Goal: Task Accomplishment & Management: Complete application form

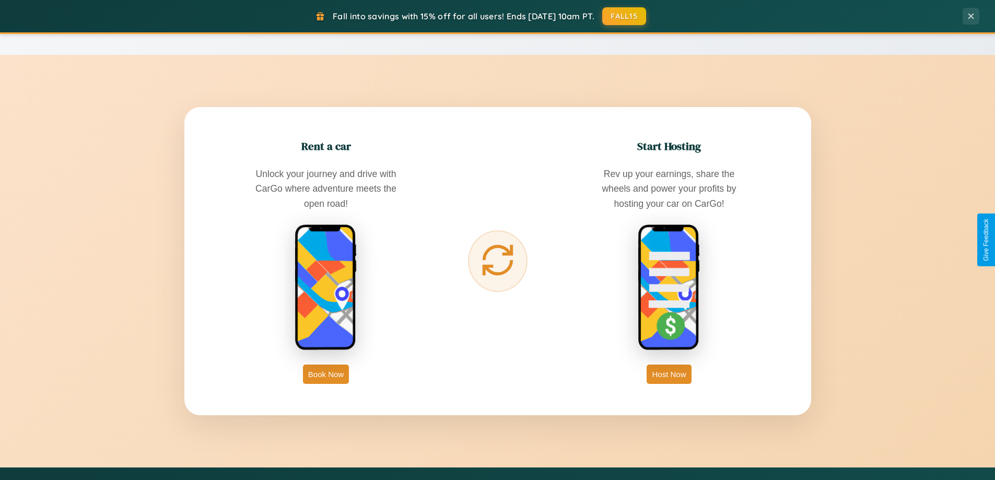
scroll to position [2010, 0]
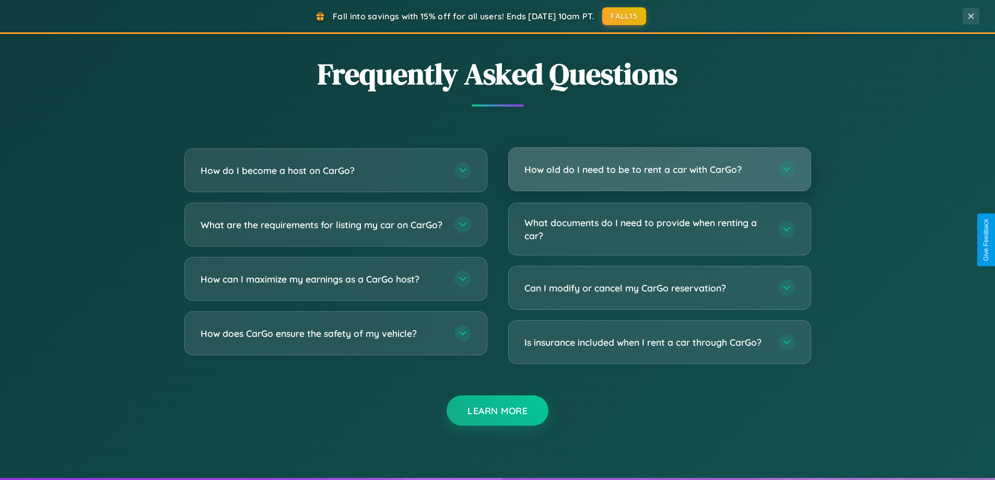
click at [659, 169] on h3 "How old do I need to be to rent a car with CarGo?" at bounding box center [645, 169] width 243 height 13
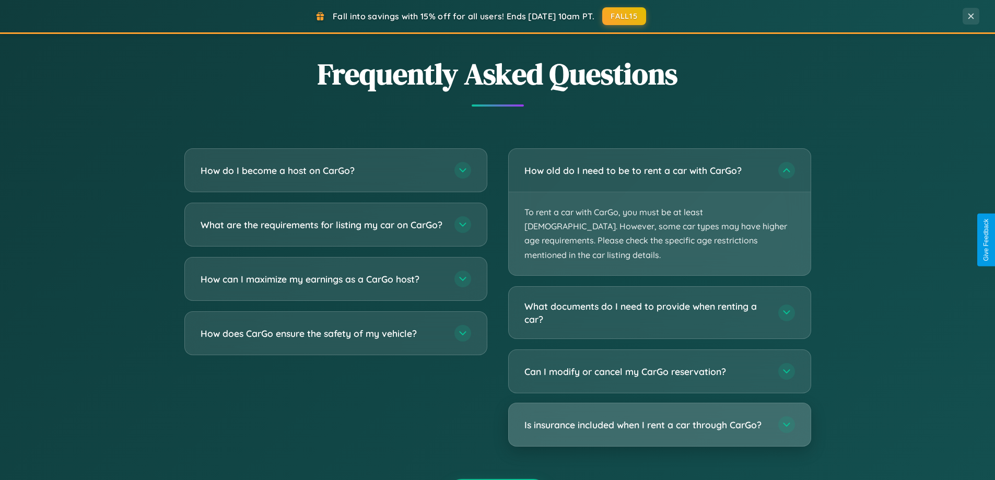
click at [659, 418] on h3 "Is insurance included when I rent a car through CarGo?" at bounding box center [645, 424] width 243 height 13
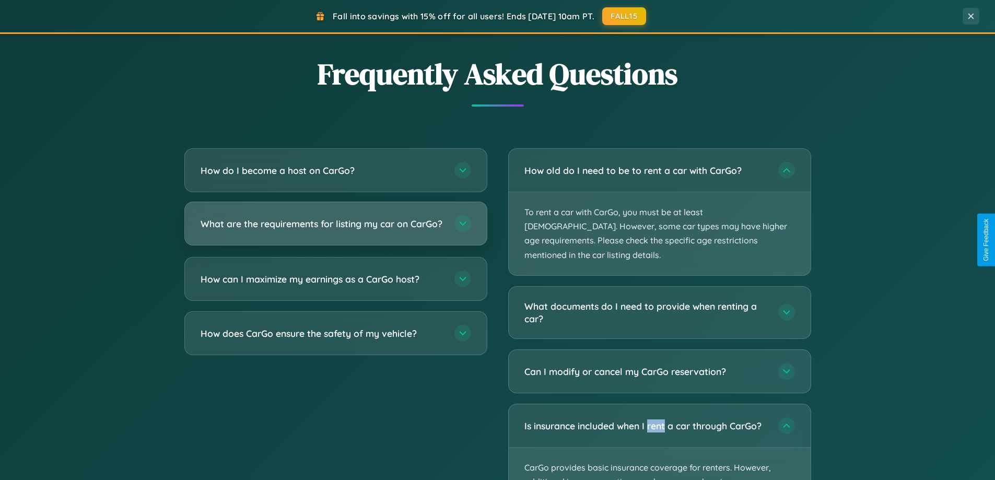
click at [335, 229] on h3 "What are the requirements for listing my car on CarGo?" at bounding box center [322, 223] width 243 height 13
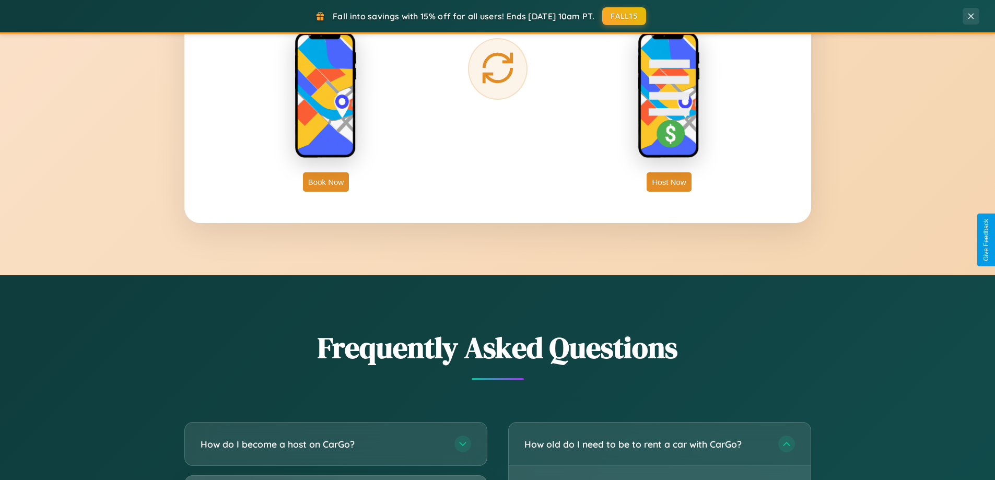
scroll to position [1678, 0]
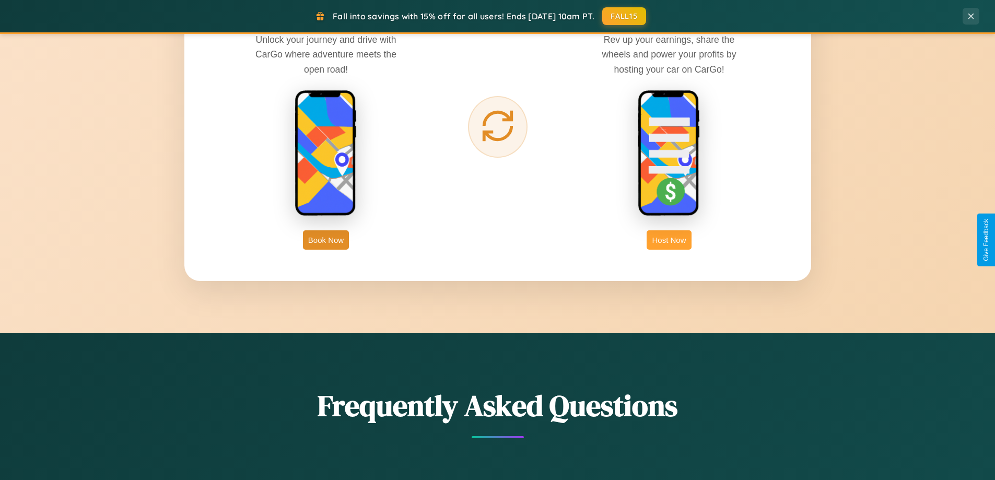
click at [669, 240] on button "Host Now" at bounding box center [669, 239] width 44 height 19
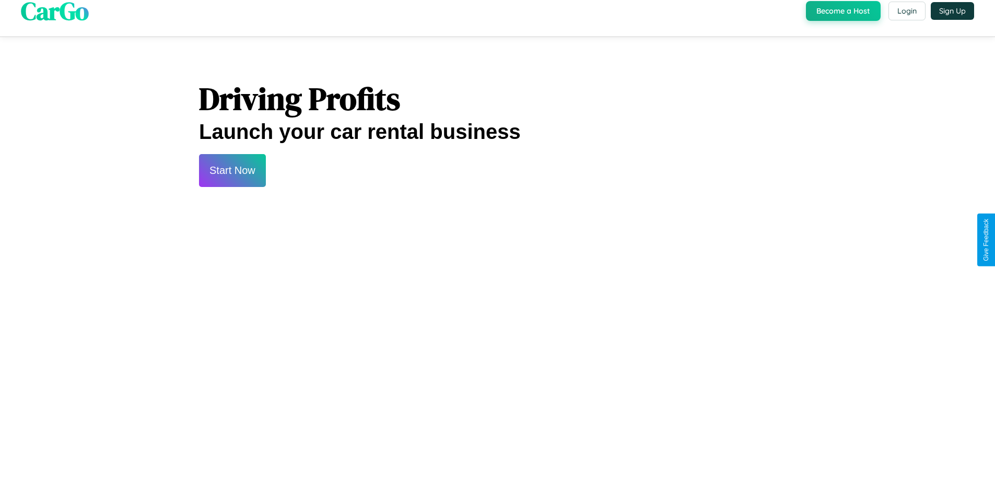
scroll to position [1412, 0]
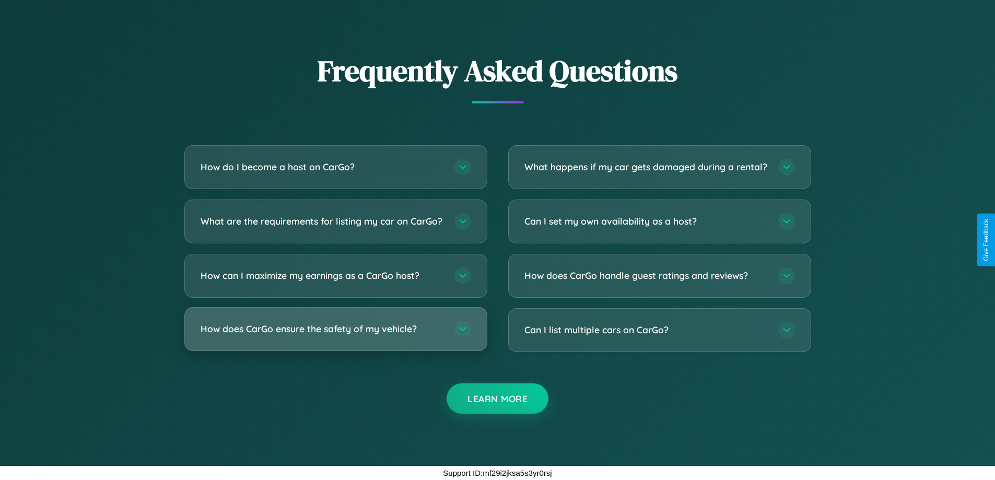
click at [335, 329] on h3 "How does CarGo ensure the safety of my vehicle?" at bounding box center [322, 328] width 243 height 13
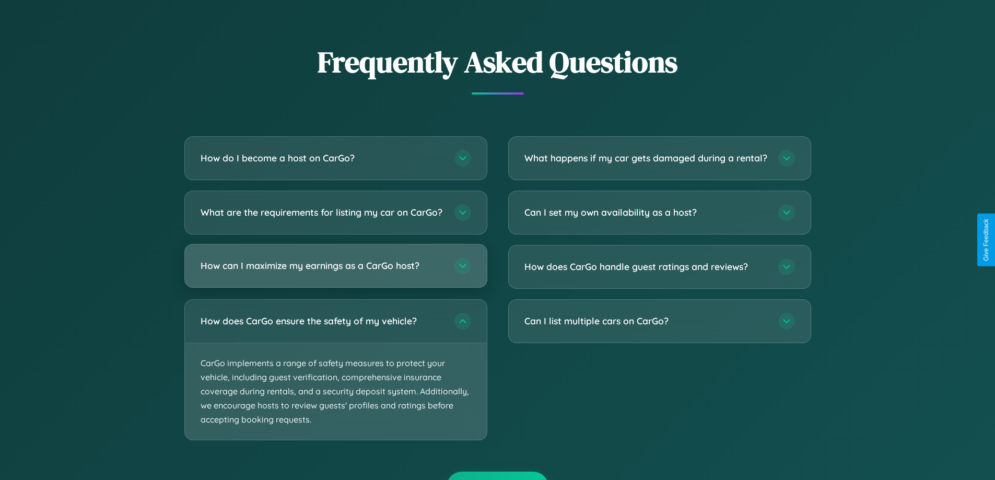
click at [335, 272] on h3 "How can I maximize my earnings as a CarGo host?" at bounding box center [322, 265] width 243 height 13
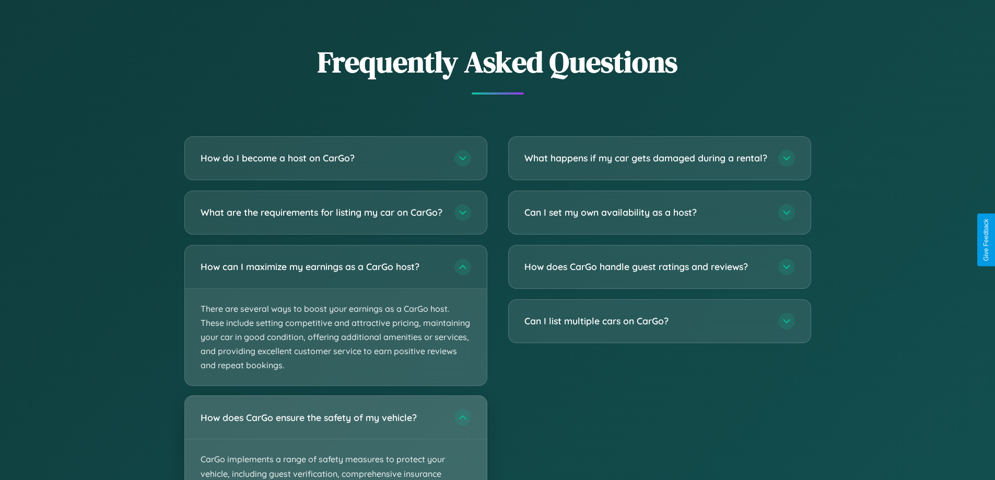
click at [335, 439] on div "How does CarGo ensure the safety of my vehicle?" at bounding box center [336, 417] width 302 height 43
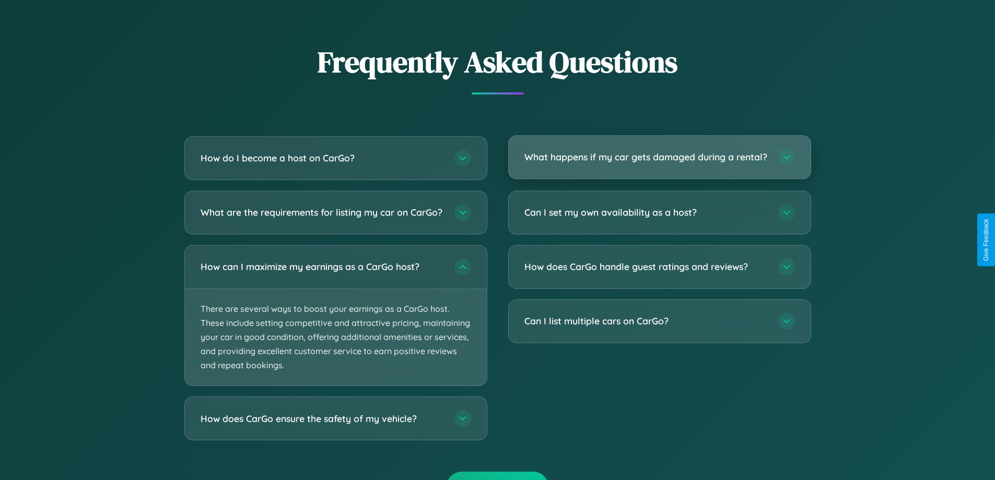
click at [659, 162] on h3 "What happens if my car gets damaged during a rental?" at bounding box center [645, 156] width 243 height 13
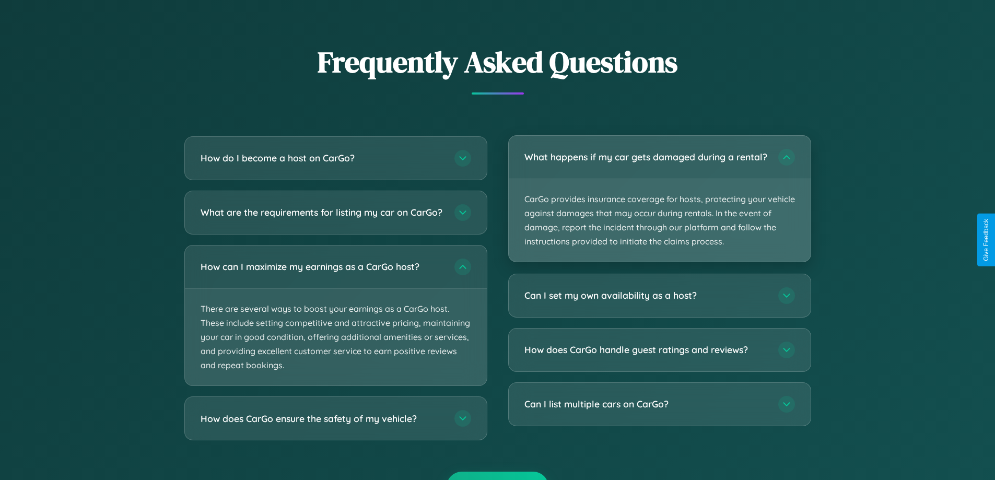
click at [659, 203] on p "CarGo provides insurance coverage for hosts, protecting your vehicle against da…" at bounding box center [660, 220] width 302 height 83
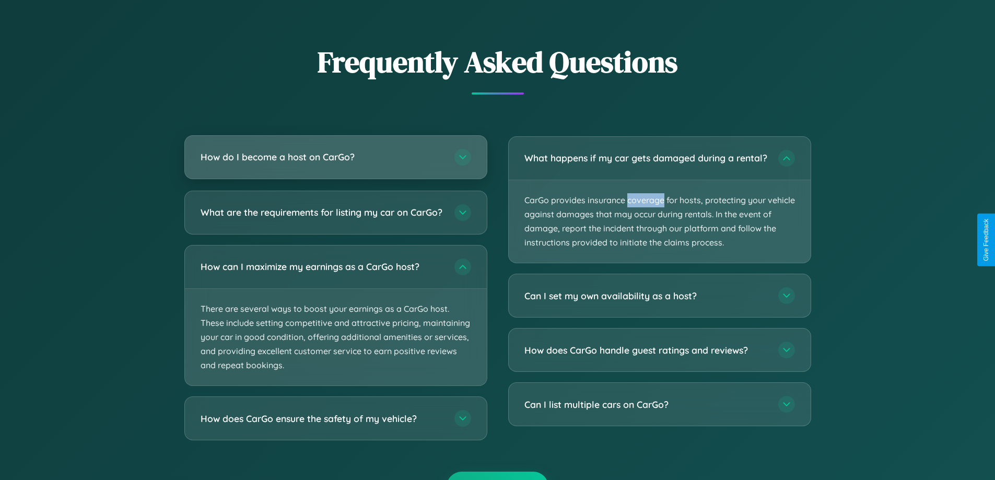
click at [335, 158] on h3 "How do I become a host on CarGo?" at bounding box center [322, 156] width 243 height 13
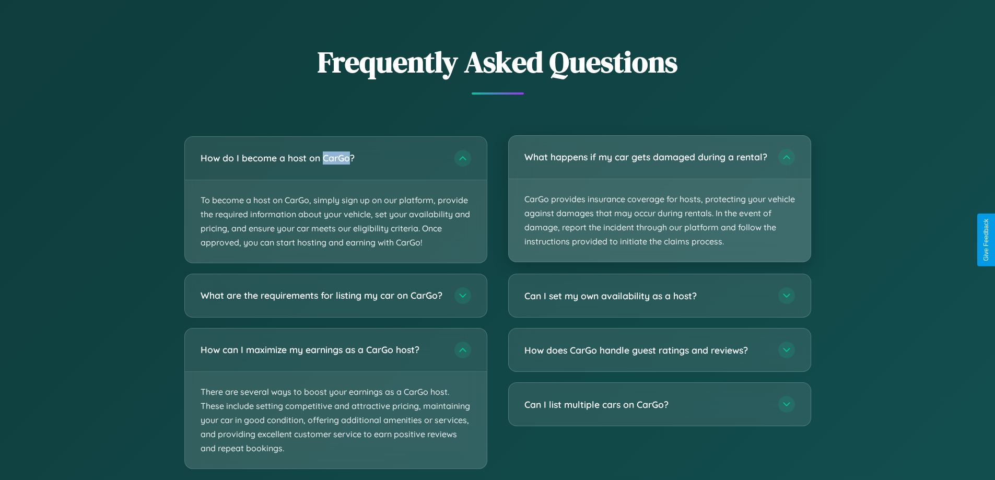
click at [659, 203] on p "CarGo provides insurance coverage for hosts, protecting your vehicle against da…" at bounding box center [660, 220] width 302 height 83
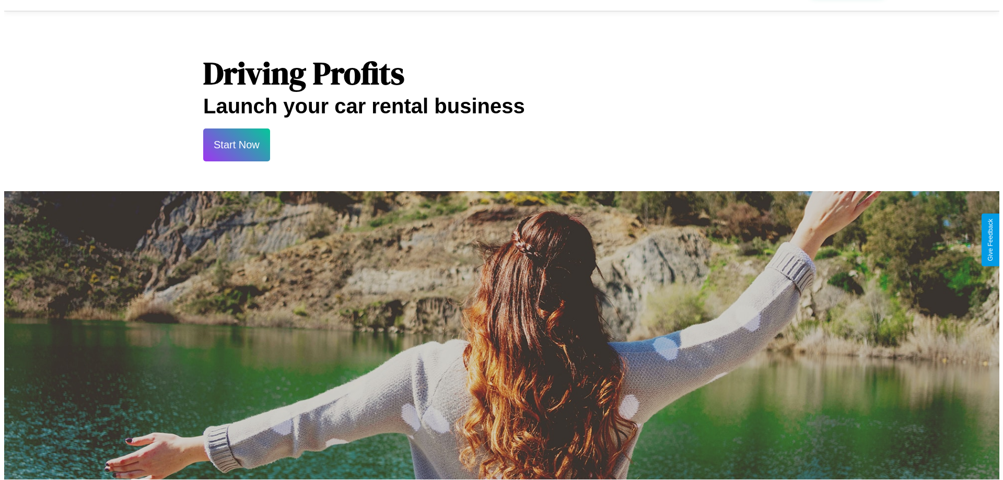
scroll to position [0, 0]
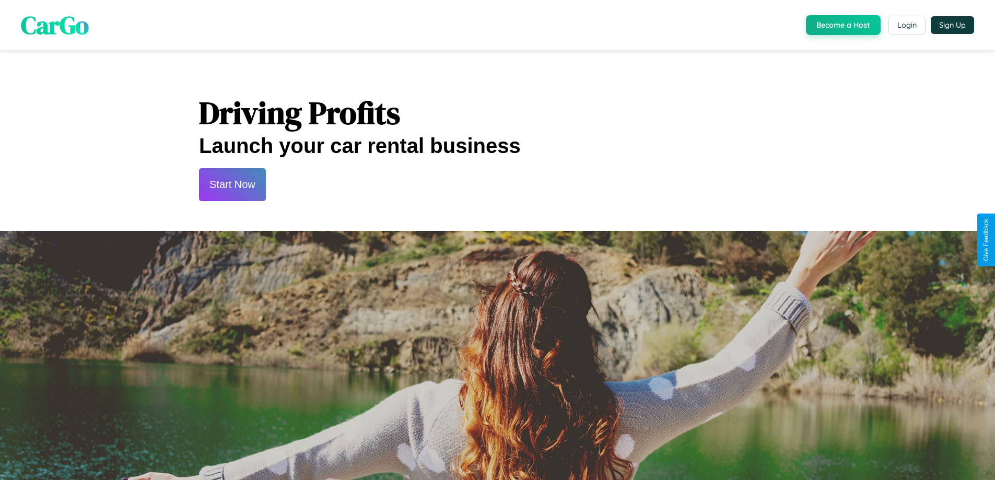
click at [232, 184] on button "Start Now" at bounding box center [232, 184] width 67 height 33
